Goal: Task Accomplishment & Management: Use online tool/utility

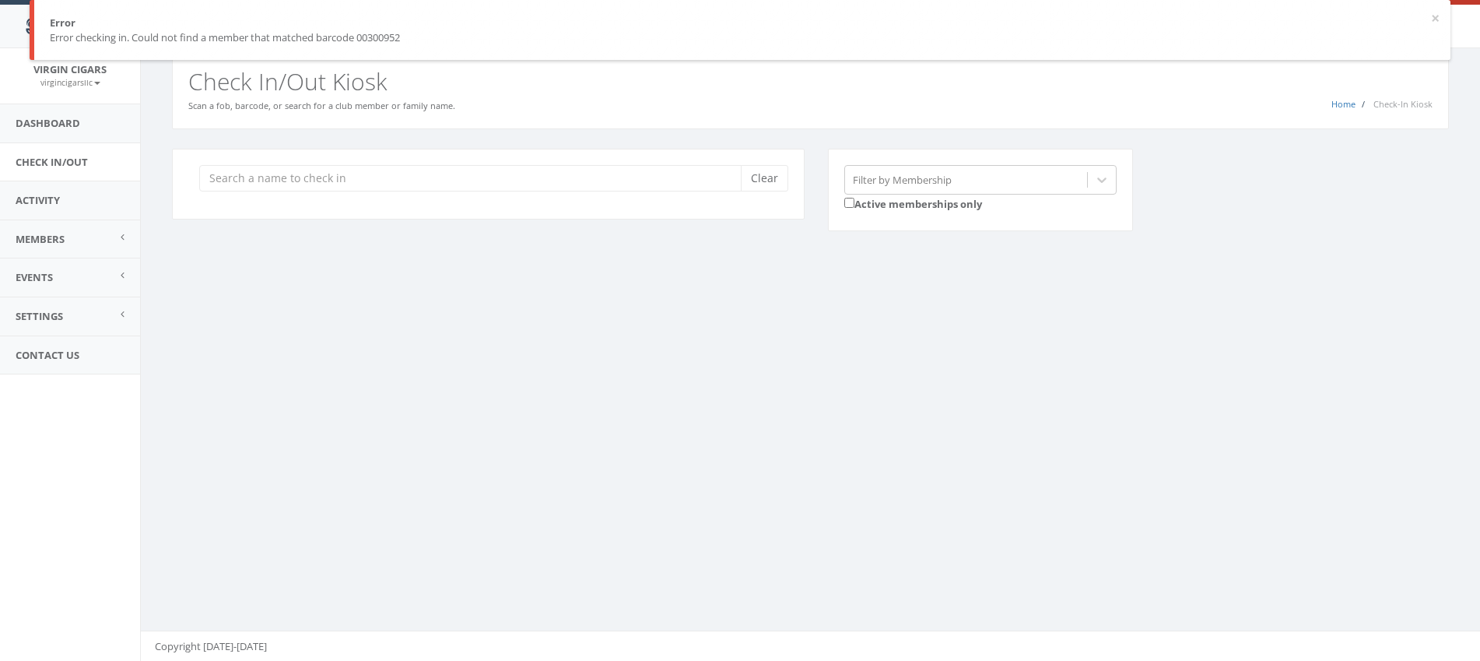
scroll to position [1, 0]
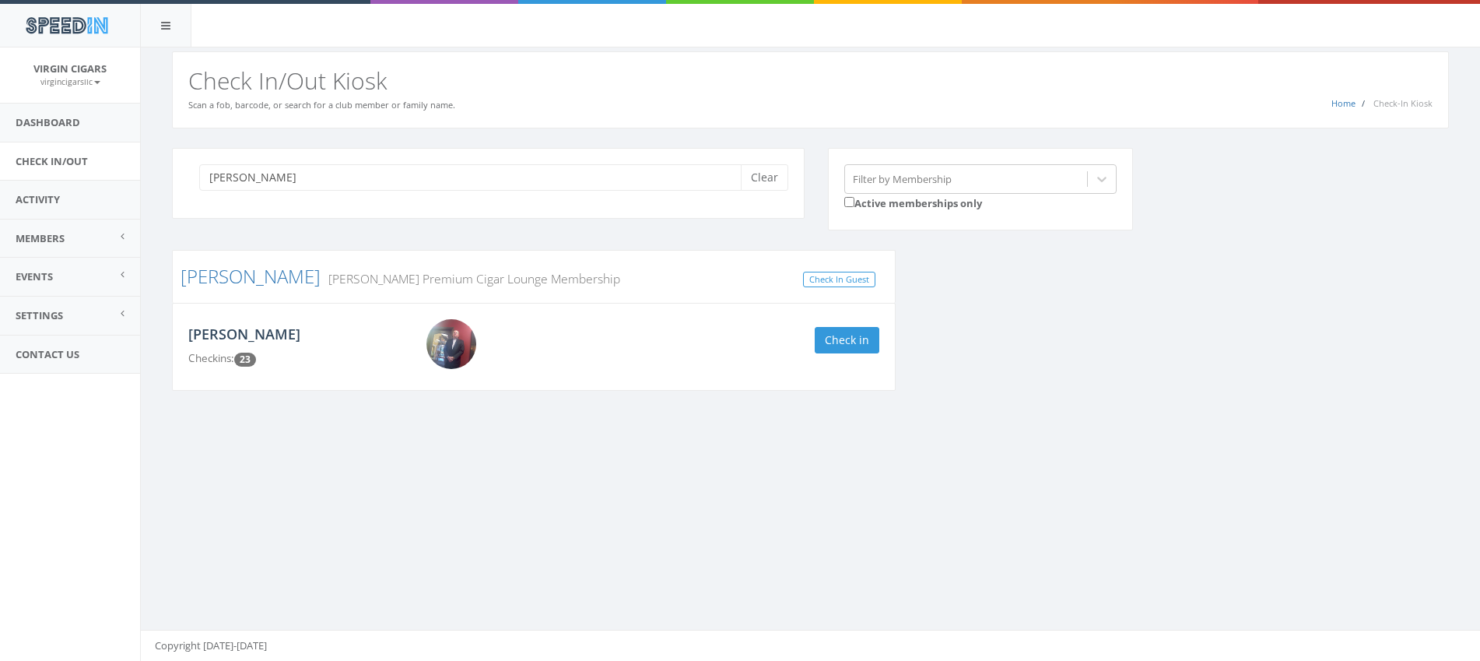
type input "[PERSON_NAME]"
click at [266, 334] on link "[PERSON_NAME]" at bounding box center [244, 333] width 112 height 19
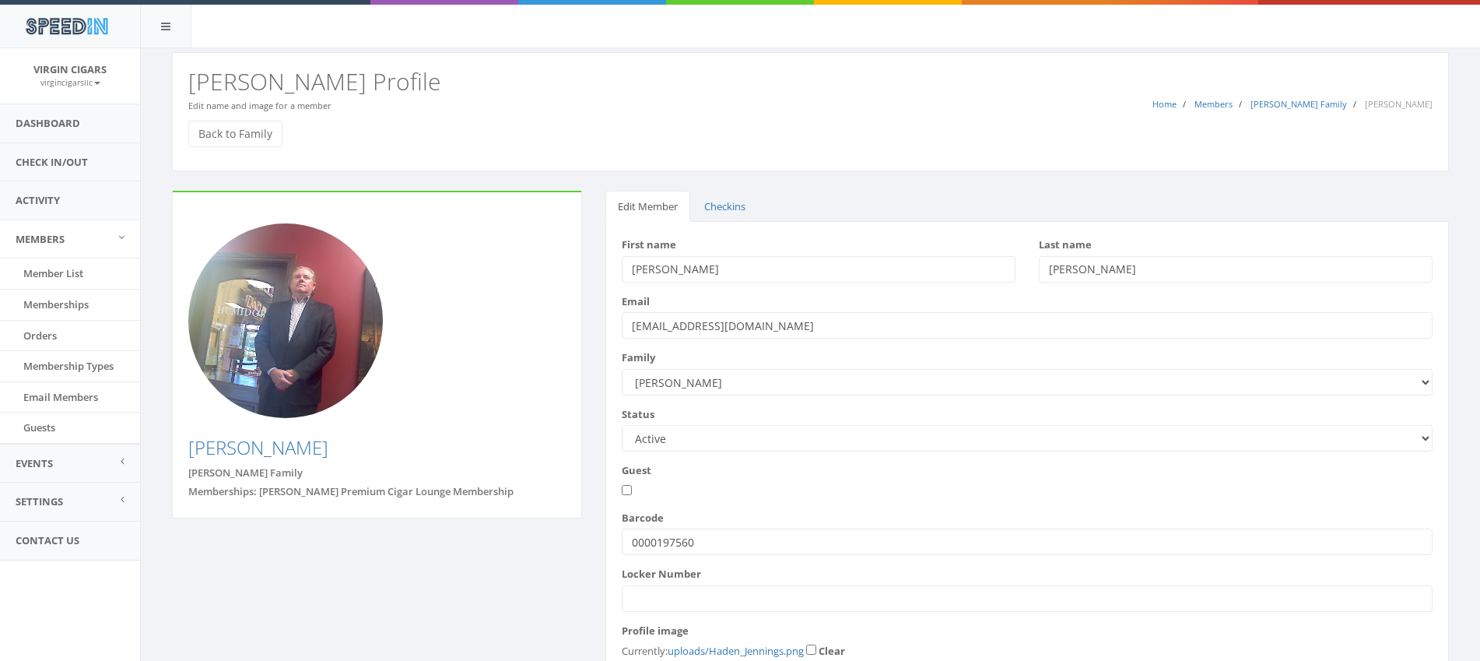
drag, startPoint x: 714, startPoint y: 545, endPoint x: 607, endPoint y: 532, distance: 107.3
click at [608, 533] on div "First name Haden Last name Jennings Email hadenjennings@gmail.com" at bounding box center [1027, 484] width 844 height 525
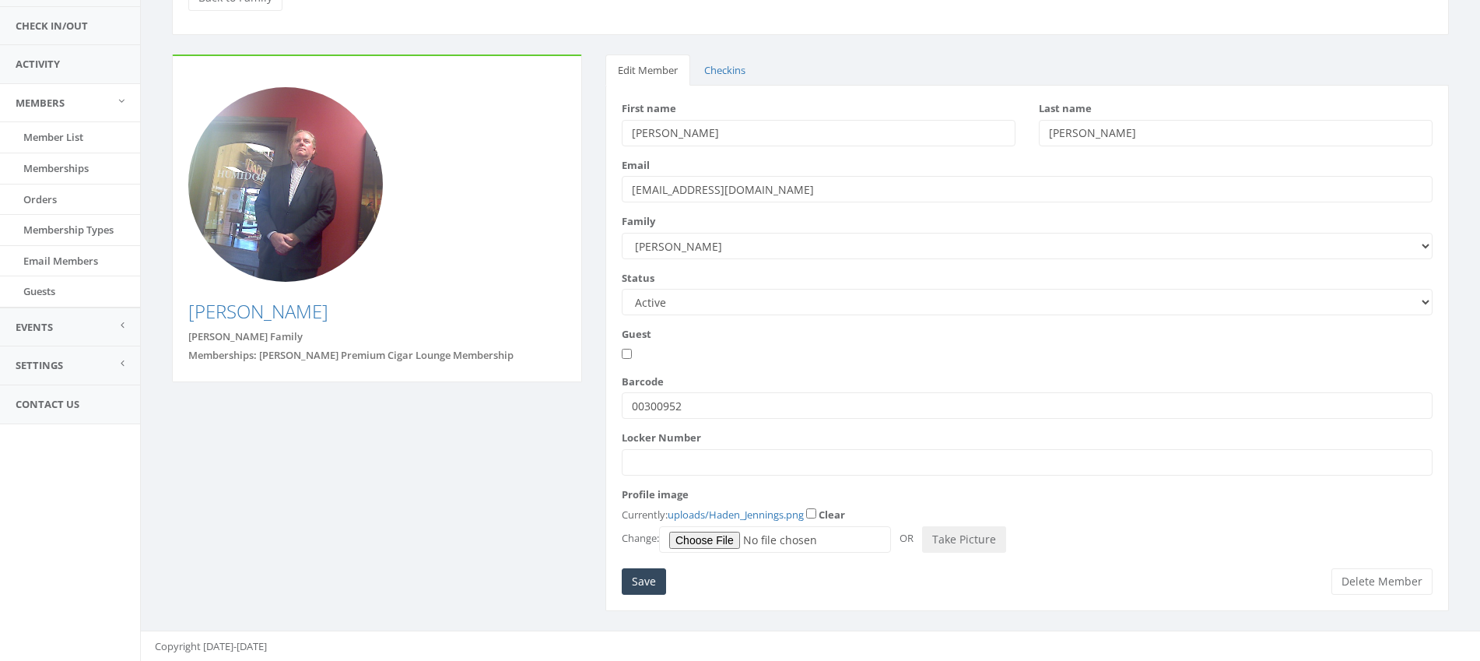
scroll to position [137, 0]
type input "00300952"
click at [636, 586] on input "Save" at bounding box center [644, 580] width 44 height 26
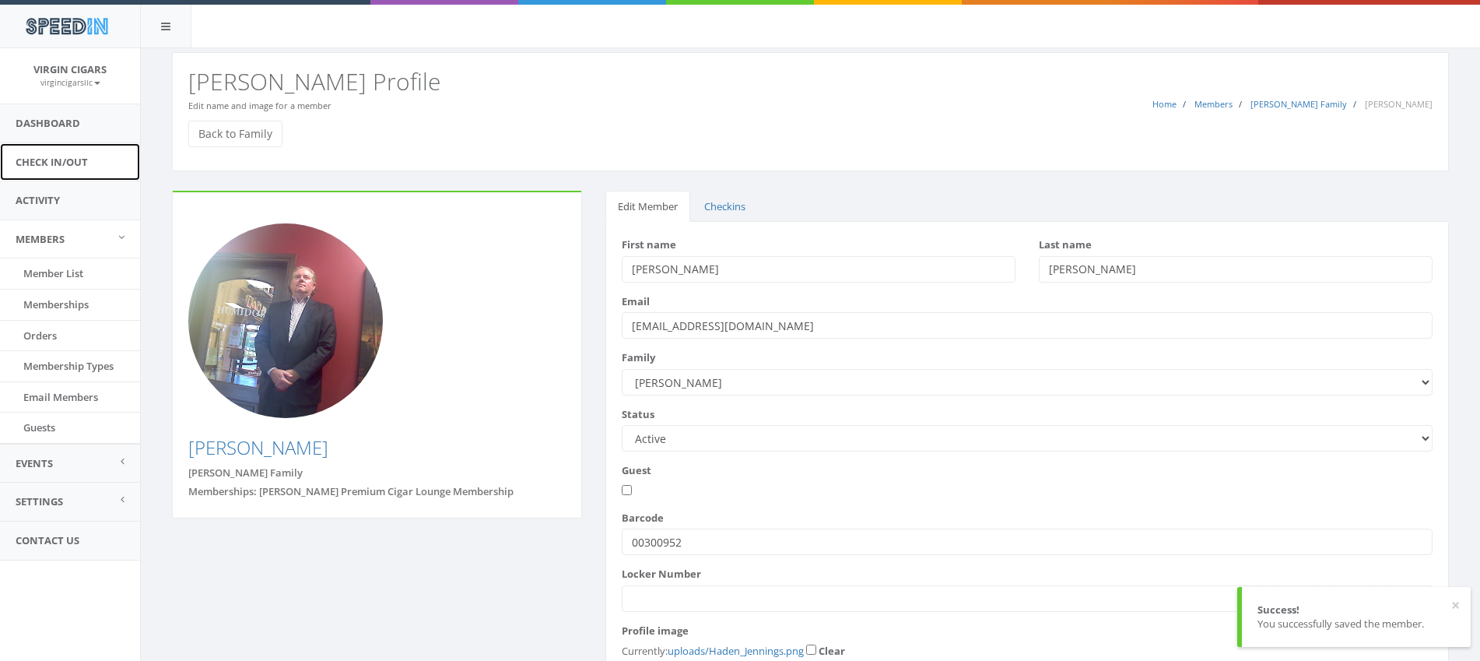
click at [81, 161] on link "Check In/Out" at bounding box center [70, 162] width 140 height 38
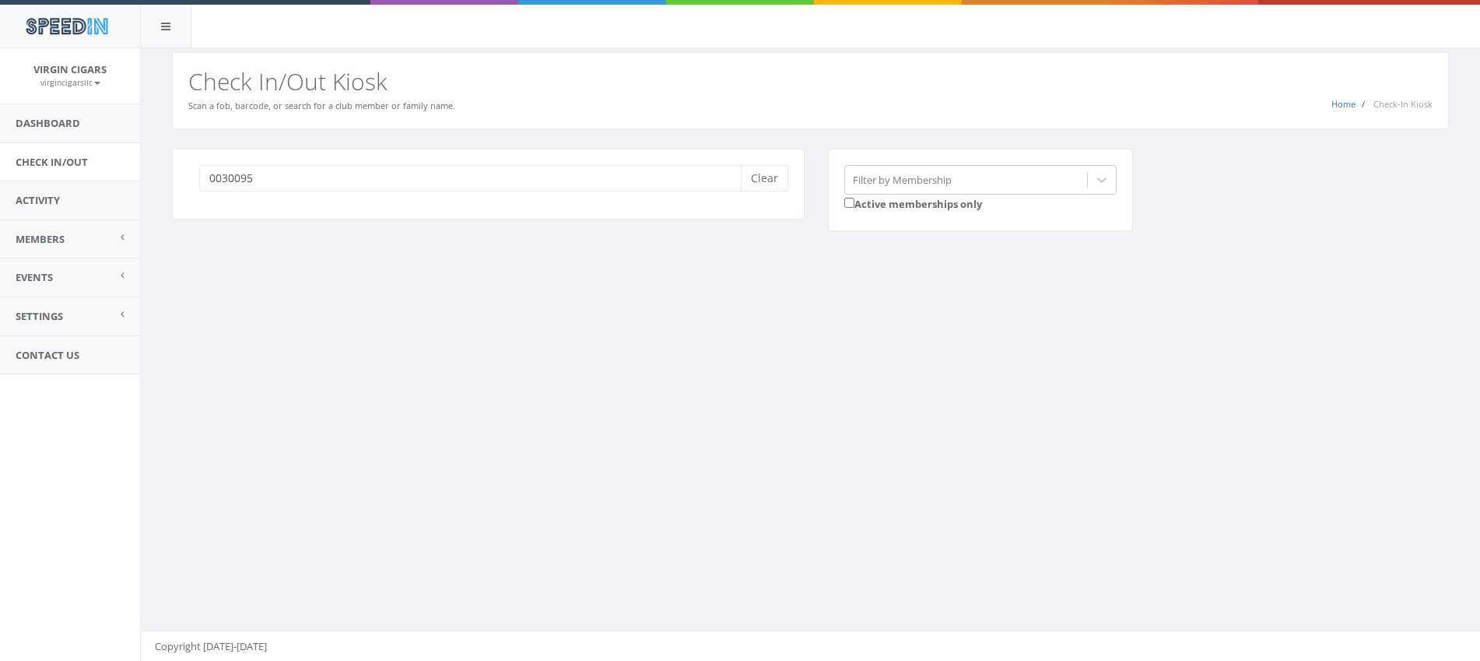
type input "00300952"
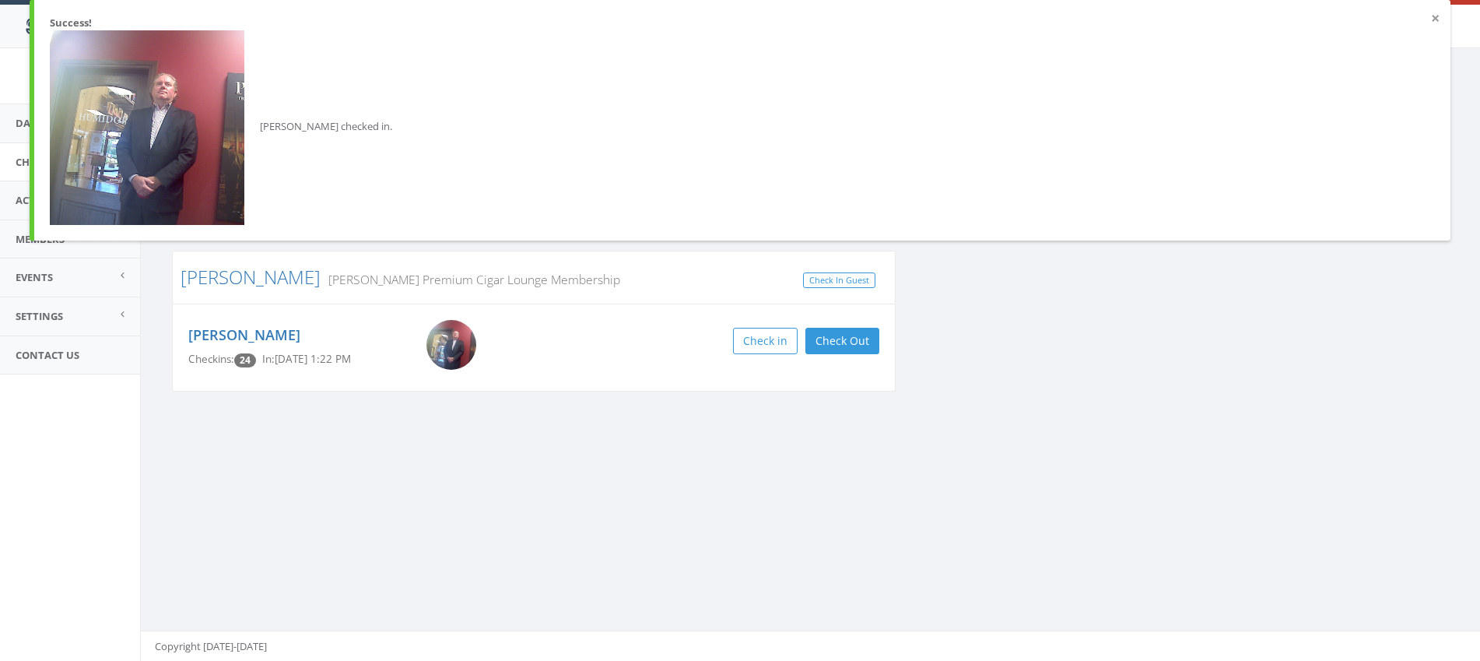
click at [1439, 18] on button "×" at bounding box center [1435, 19] width 9 height 16
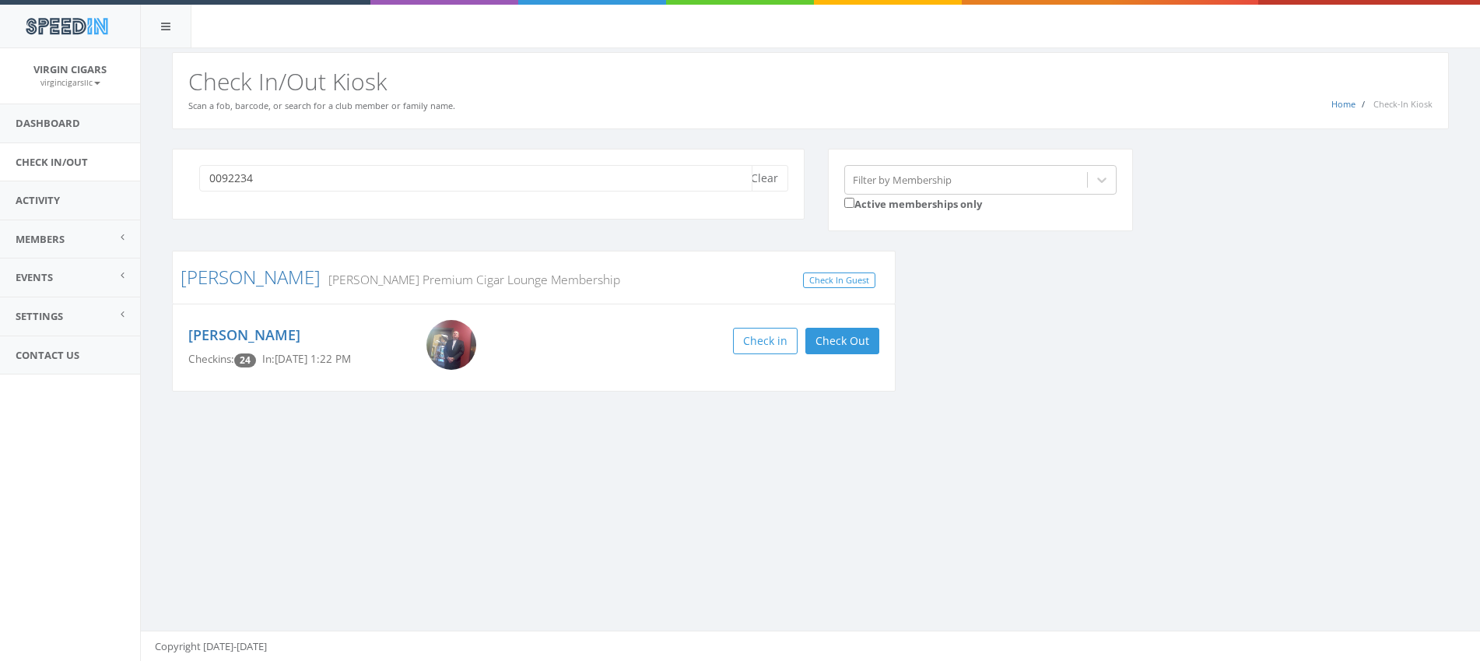
type input "00922348"
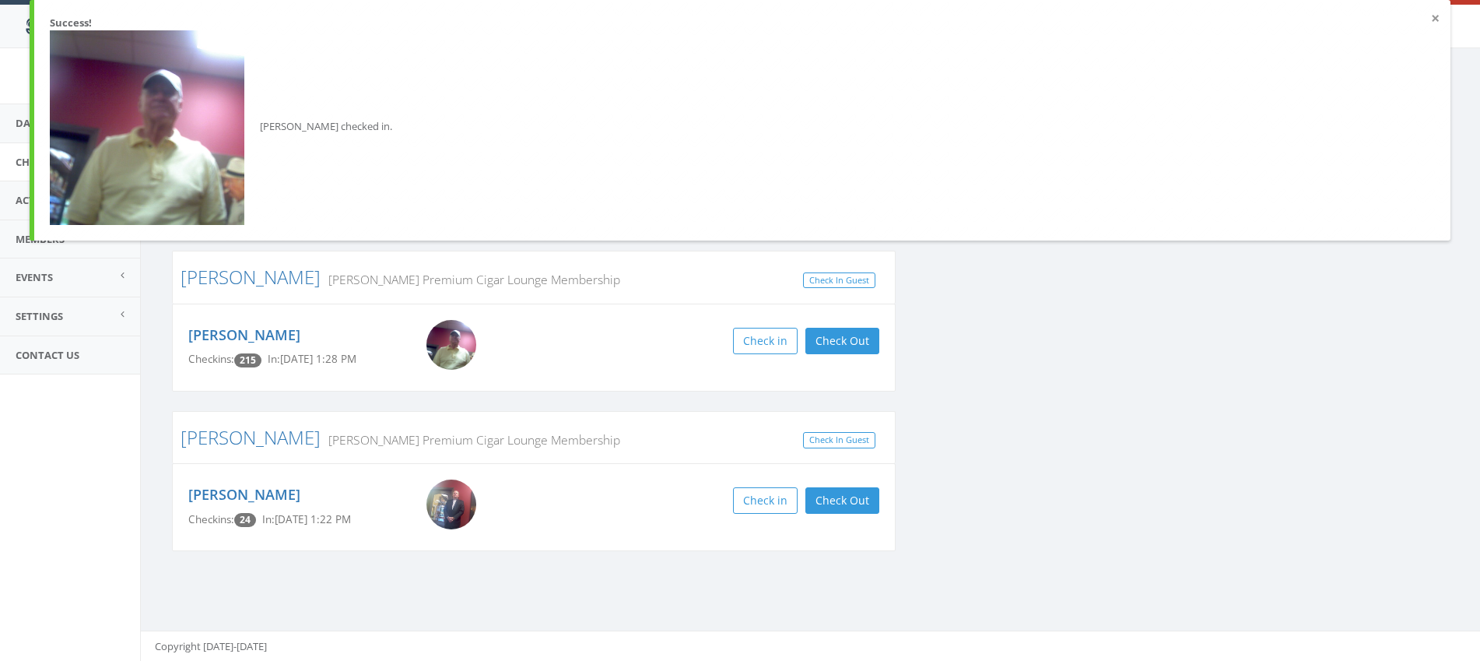
click at [1437, 18] on button "×" at bounding box center [1435, 19] width 9 height 16
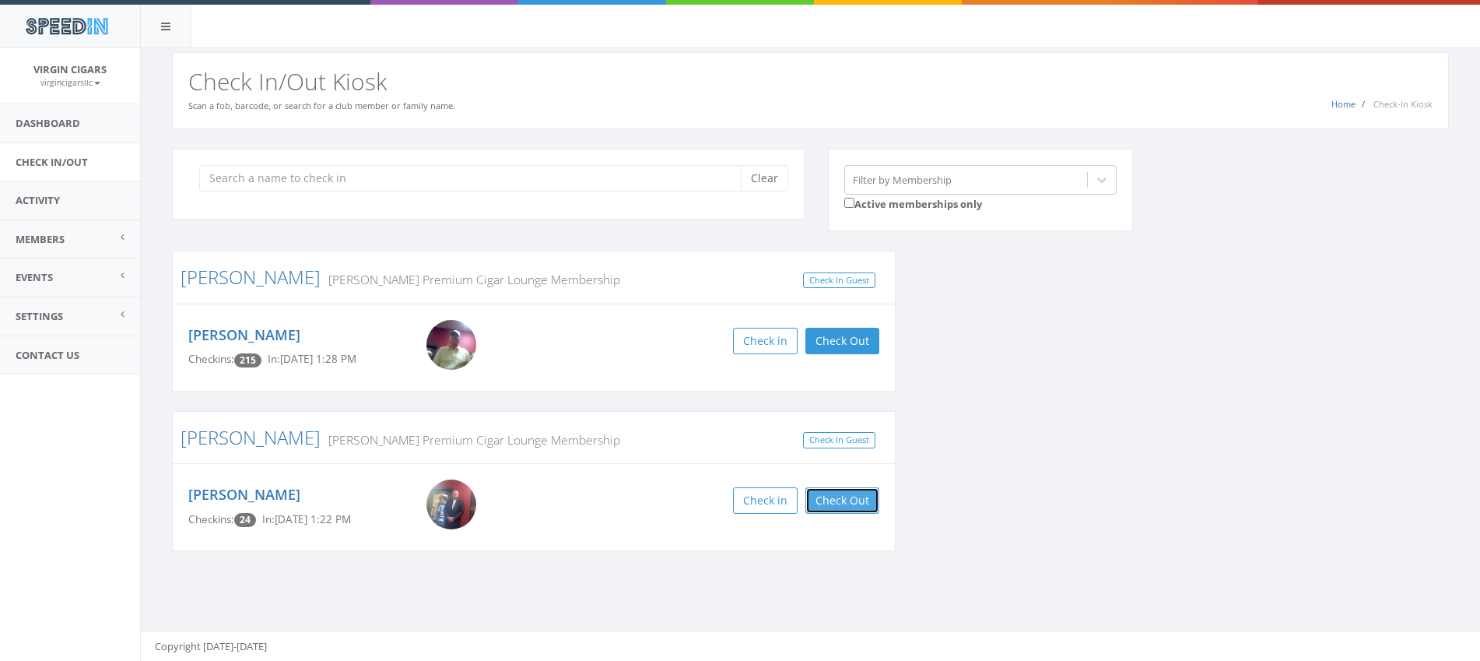
click at [844, 502] on button "Check Out" at bounding box center [842, 500] width 74 height 26
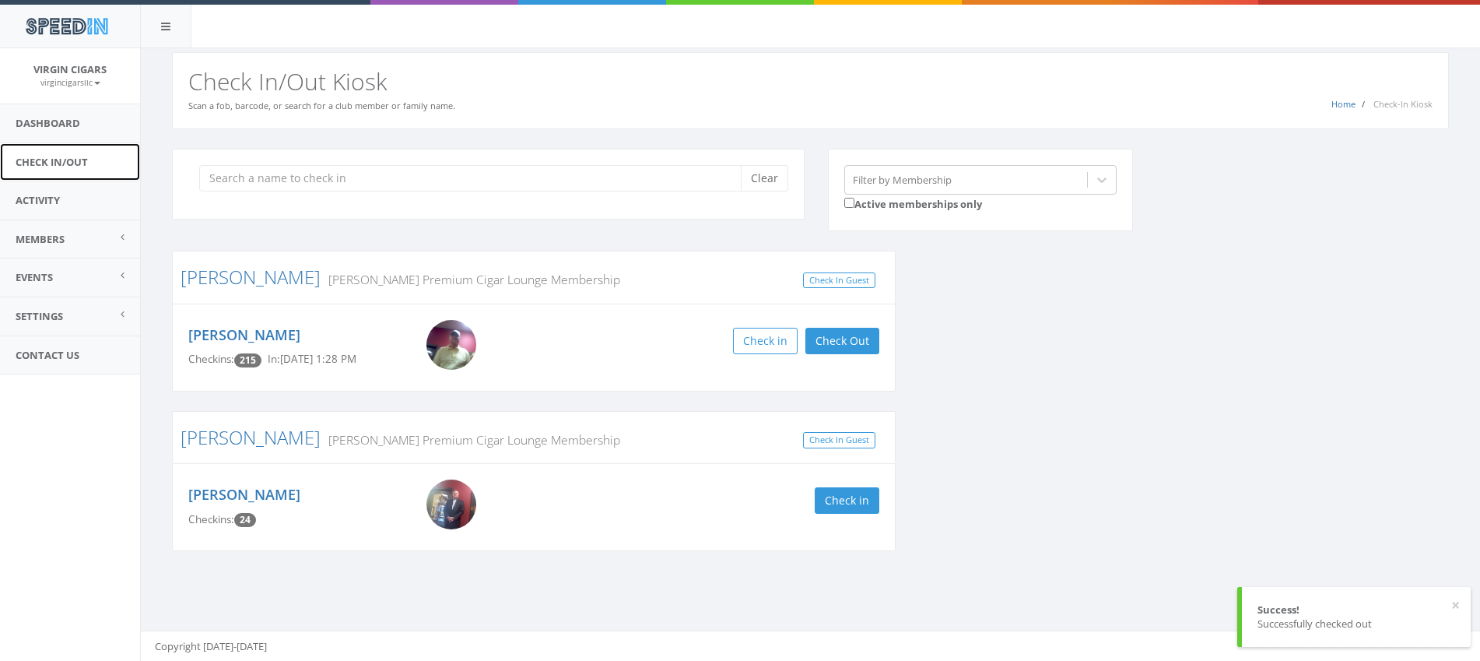
click at [59, 165] on link "Check In/Out" at bounding box center [70, 162] width 140 height 38
